Goal: Check status: Check status

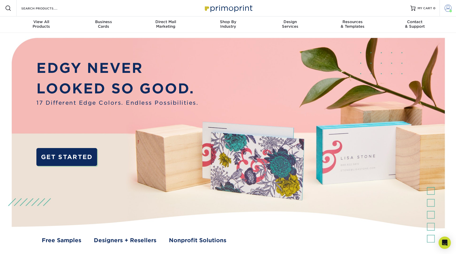
click at [448, 9] on span at bounding box center [447, 8] width 7 height 7
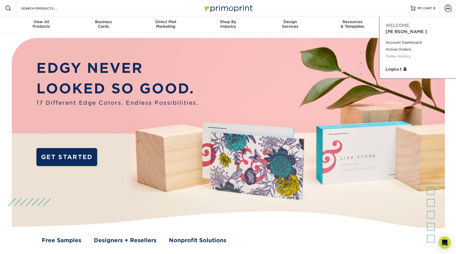
click at [399, 53] on link "Order History" at bounding box center [417, 56] width 64 height 7
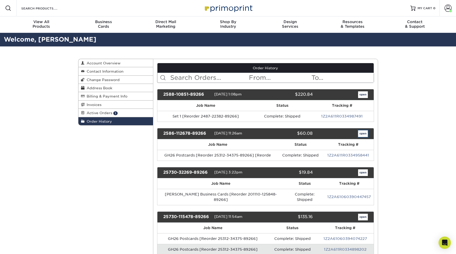
click at [365, 133] on link "open" at bounding box center [363, 133] width 10 height 7
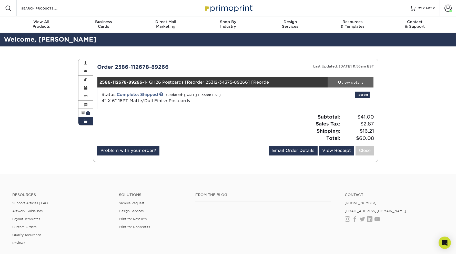
click at [339, 81] on span at bounding box center [340, 82] width 4 height 4
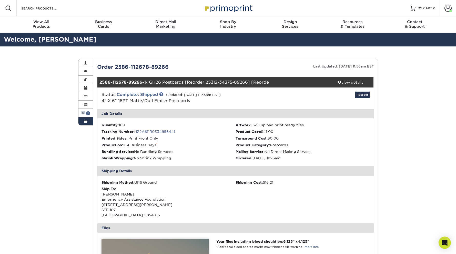
click at [87, 111] on span "1" at bounding box center [88, 113] width 4 height 4
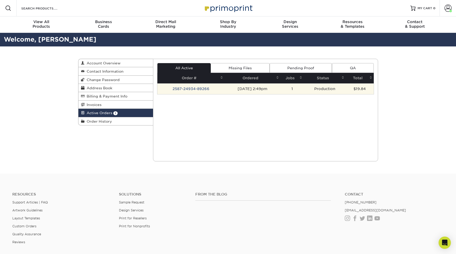
click at [193, 88] on td "2587-24934-89266" at bounding box center [190, 88] width 67 height 11
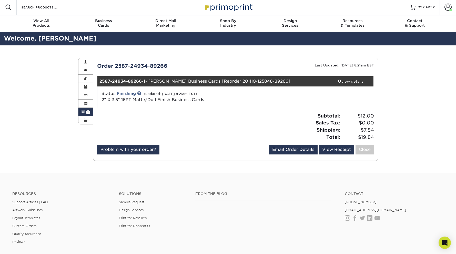
scroll to position [1, 0]
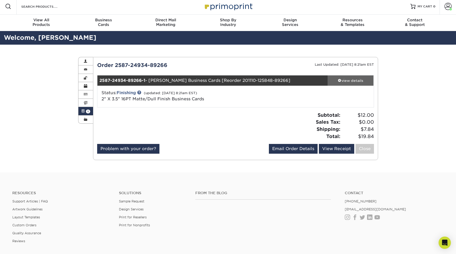
click at [335, 80] on div "view details" at bounding box center [351, 80] width 46 height 5
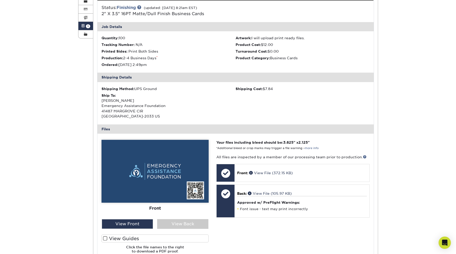
scroll to position [87, 0]
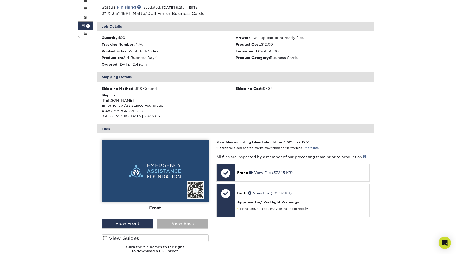
click at [200, 224] on div "View Back" at bounding box center [182, 224] width 51 height 10
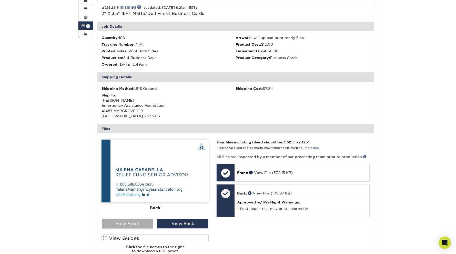
click at [142, 223] on div "View Front" at bounding box center [127, 224] width 51 height 10
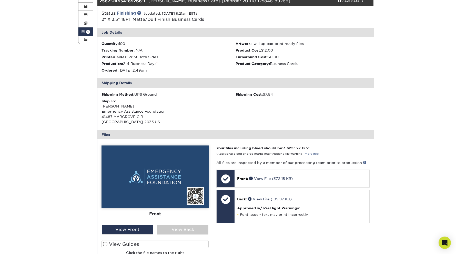
scroll to position [0, 0]
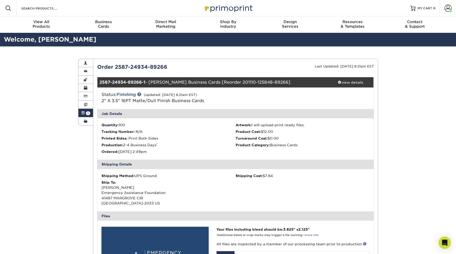
click at [86, 121] on span at bounding box center [86, 121] width 4 height 4
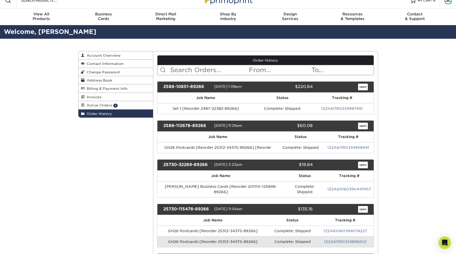
scroll to position [9, 0]
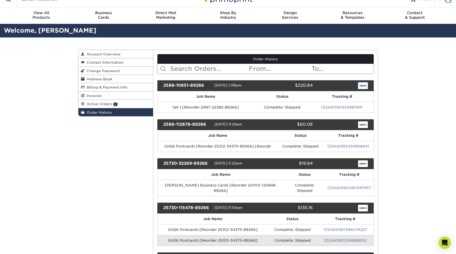
click at [361, 86] on link "open" at bounding box center [363, 85] width 10 height 7
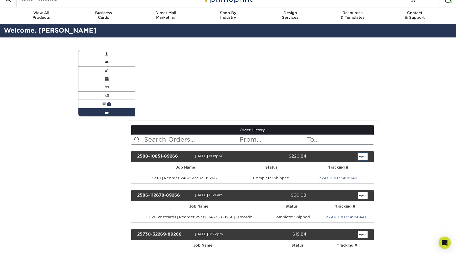
scroll to position [0, 0]
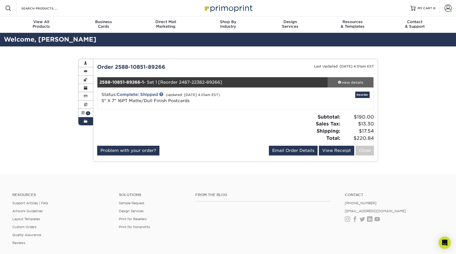
click at [340, 81] on span at bounding box center [340, 82] width 4 height 4
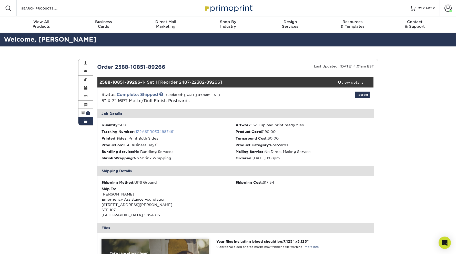
click at [154, 131] on link "1Z2A611R0334987491" at bounding box center [155, 131] width 39 height 4
